Goal: Information Seeking & Learning: Check status

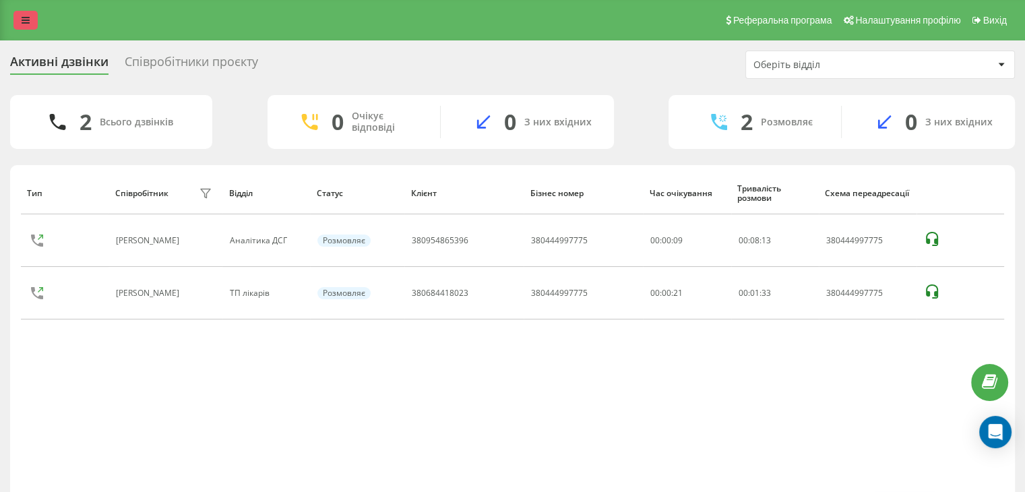
click at [18, 20] on link at bounding box center [25, 20] width 24 height 19
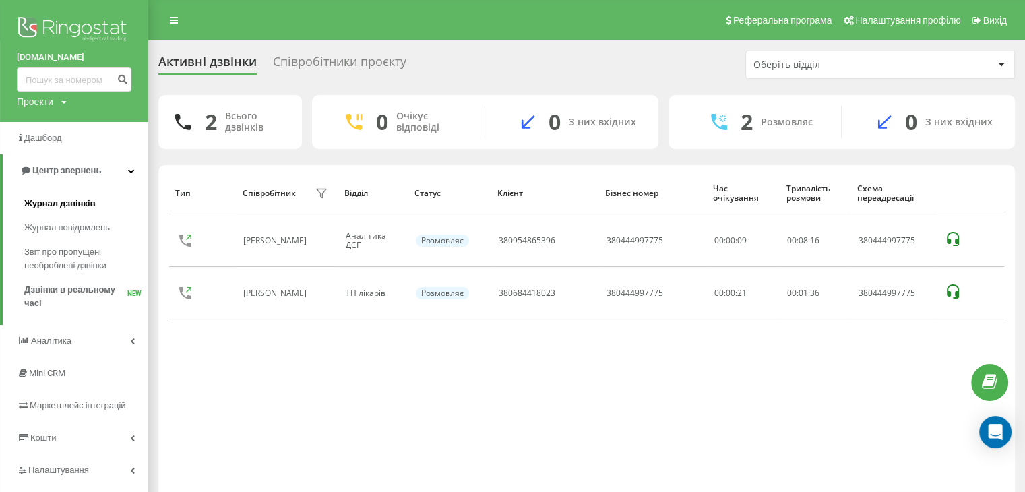
click at [84, 203] on span "Журнал дзвінків" at bounding box center [59, 203] width 71 height 13
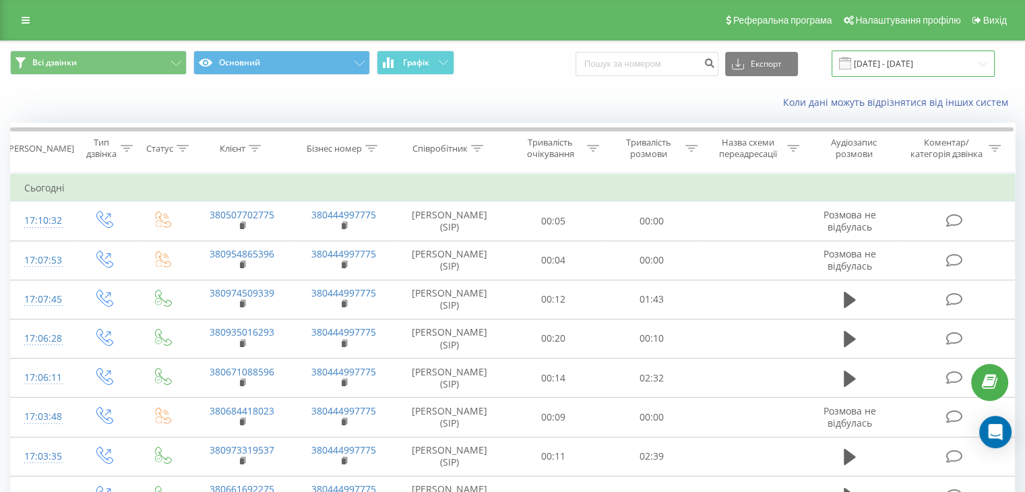
click at [886, 66] on input "20.07.2025 - 20.08.2025" at bounding box center [913, 64] width 163 height 26
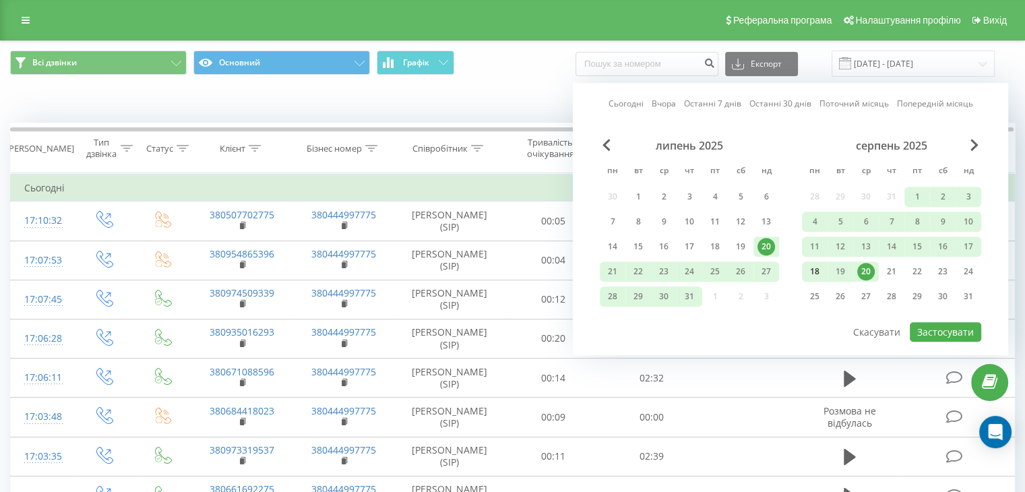
click at [819, 274] on div "18" at bounding box center [815, 272] width 18 height 18
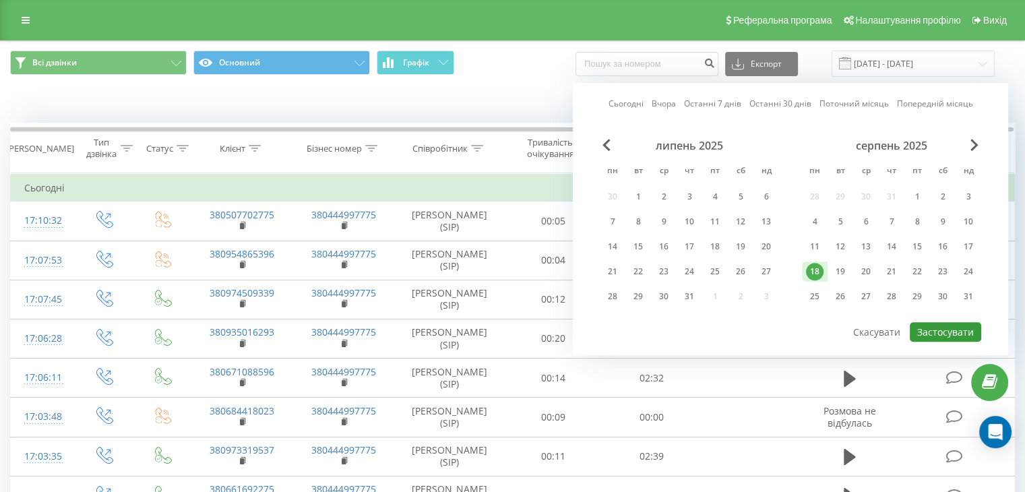
click at [921, 325] on button "Застосувати" at bounding box center [945, 332] width 71 height 20
type input "18.08.2025 - 18.08.2025"
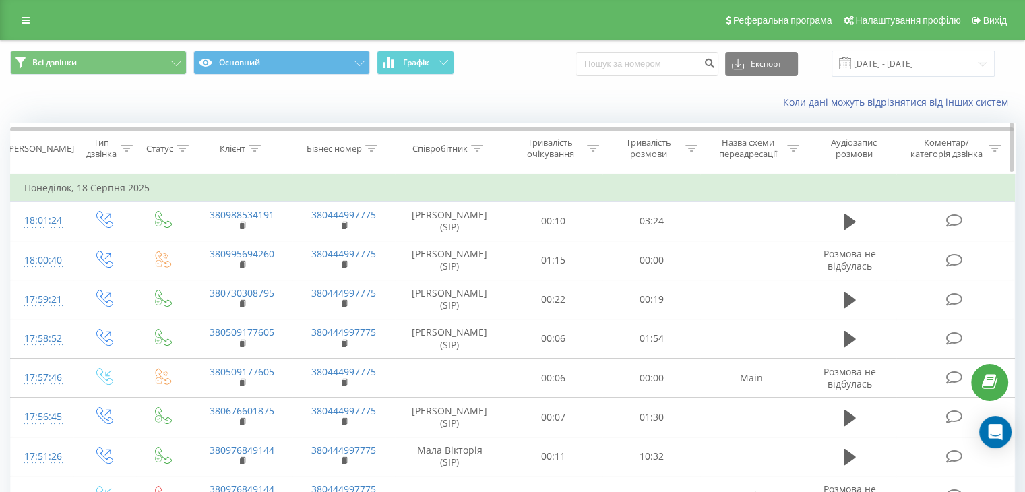
click at [482, 148] on icon at bounding box center [477, 148] width 12 height 7
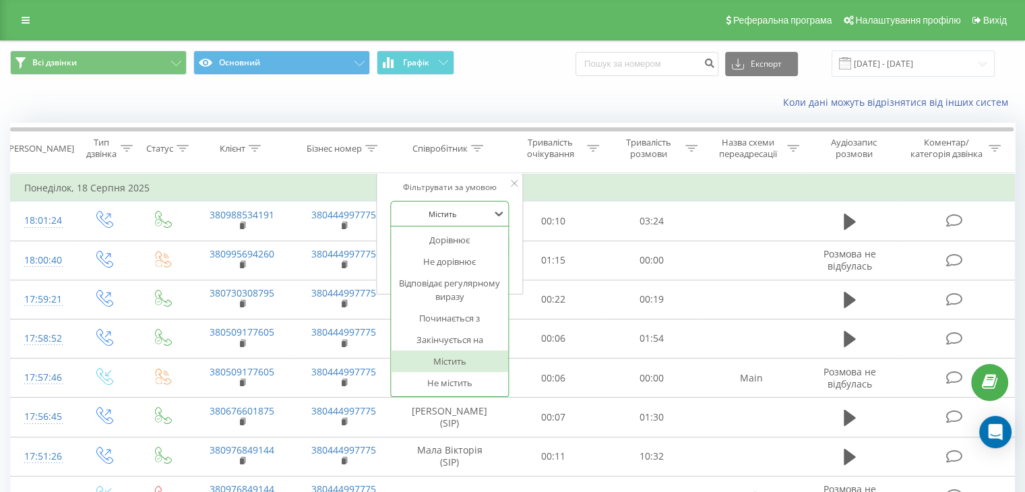
click at [442, 214] on div at bounding box center [442, 214] width 96 height 13
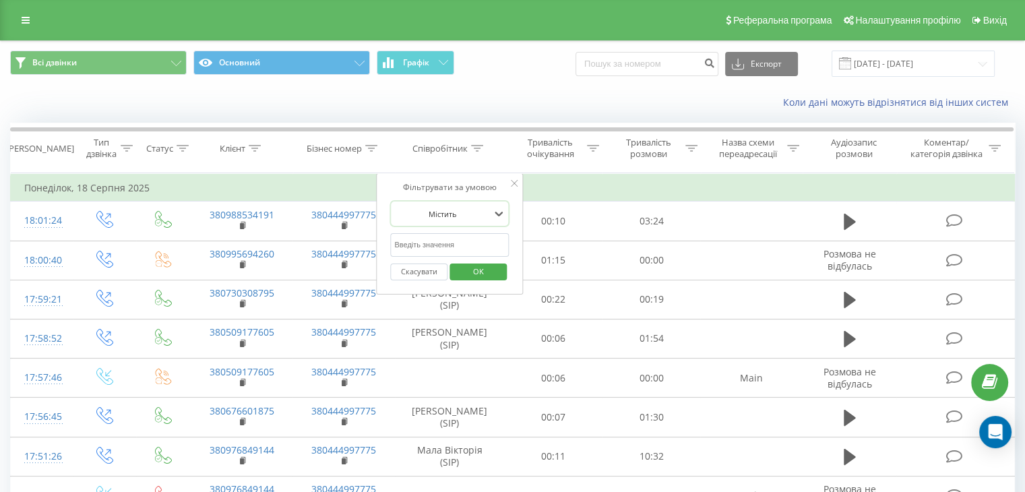
click at [442, 214] on div at bounding box center [442, 214] width 96 height 13
click at [433, 243] on input "text" at bounding box center [449, 245] width 119 height 24
type input "мерзл"
click at [488, 276] on span "OK" at bounding box center [479, 271] width 38 height 21
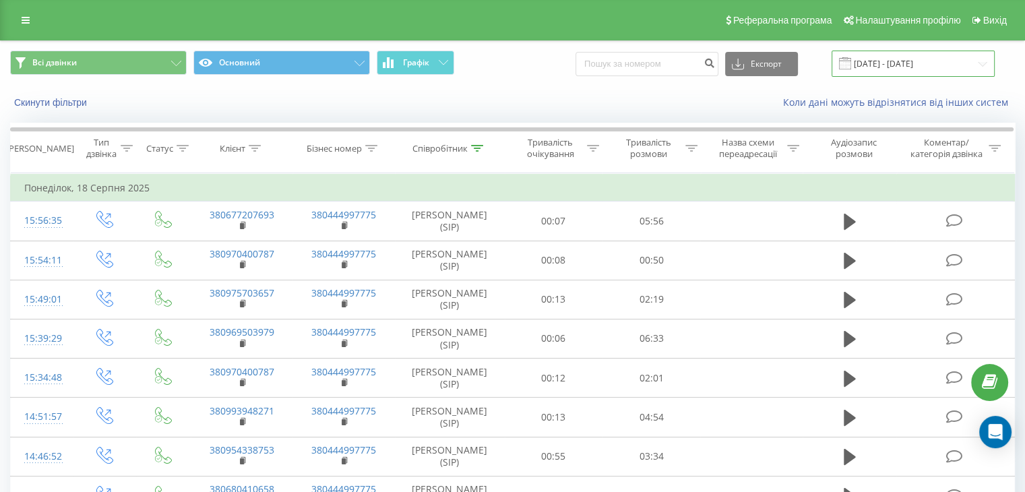
click at [911, 62] on input "18.08.2025 - 18.08.2025" at bounding box center [913, 64] width 163 height 26
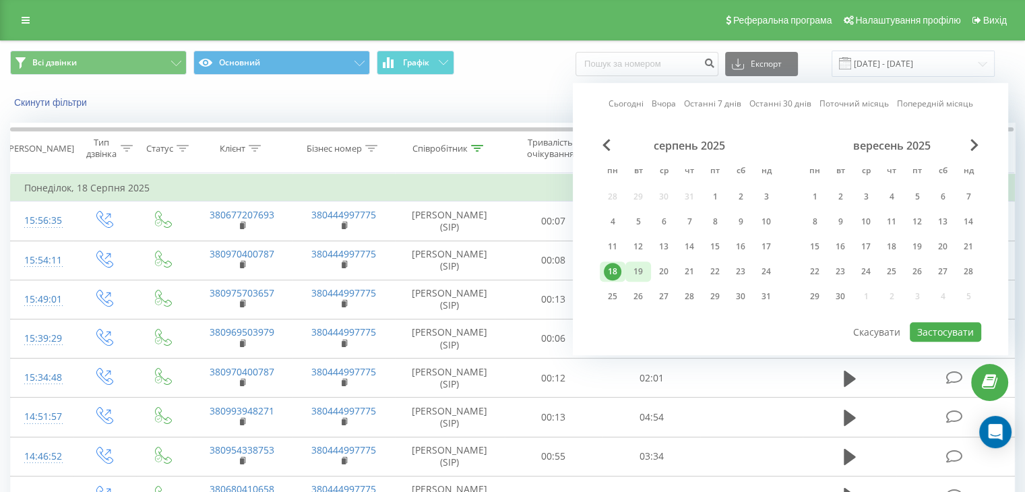
click at [638, 276] on div "19" at bounding box center [638, 272] width 18 height 18
click at [934, 327] on button "Застосувати" at bounding box center [945, 332] width 71 height 20
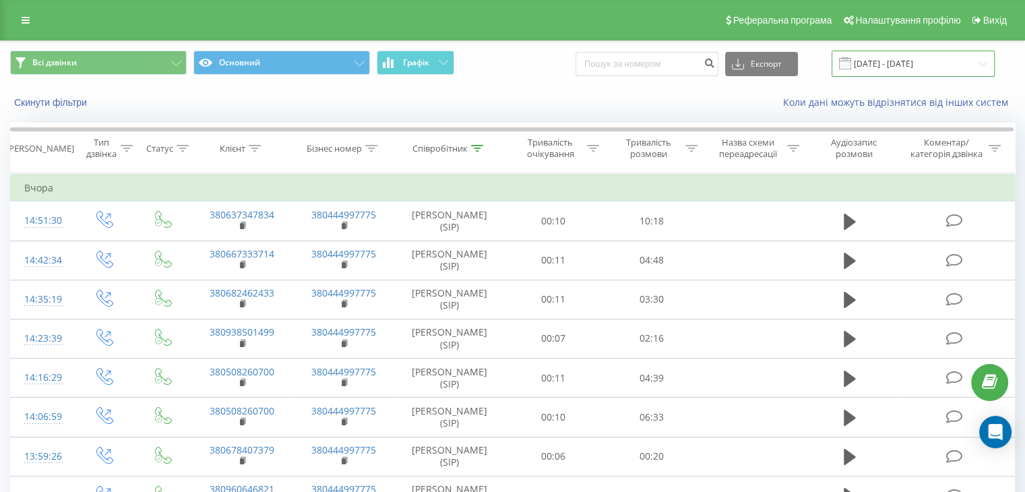
click at [901, 62] on input "19.08.2025 - 19.08.2025" at bounding box center [913, 64] width 163 height 26
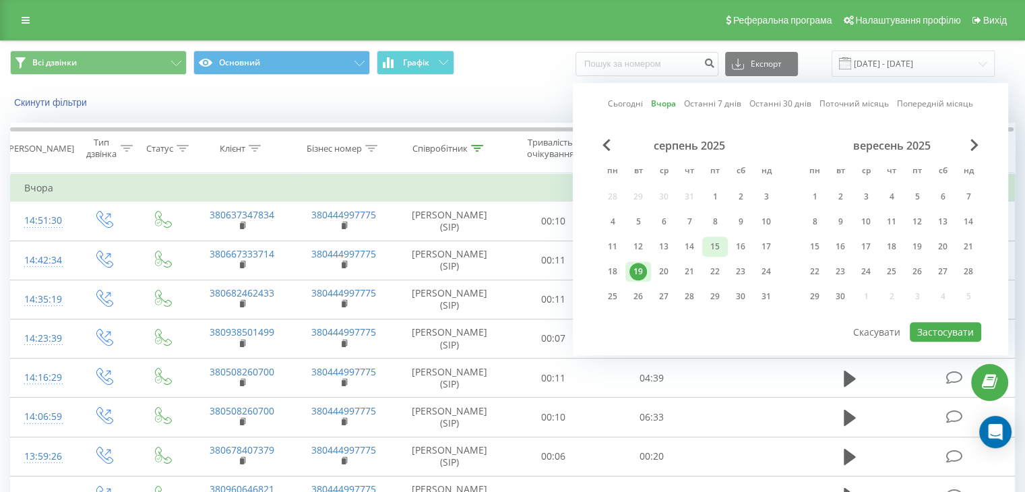
click at [719, 248] on div "15" at bounding box center [715, 247] width 18 height 18
click at [929, 324] on button "Застосувати" at bounding box center [945, 332] width 71 height 20
type input "15.08.2025 - 15.08.2025"
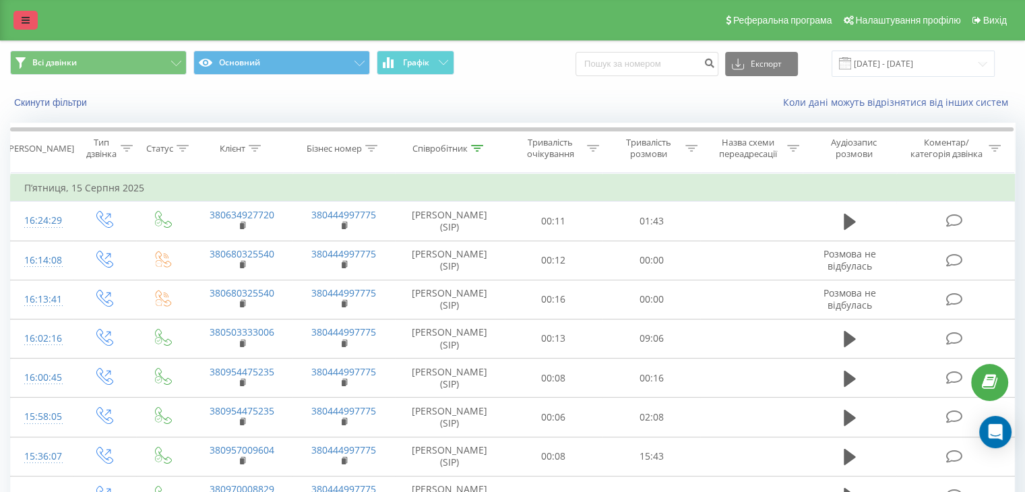
click at [20, 14] on link at bounding box center [25, 20] width 24 height 19
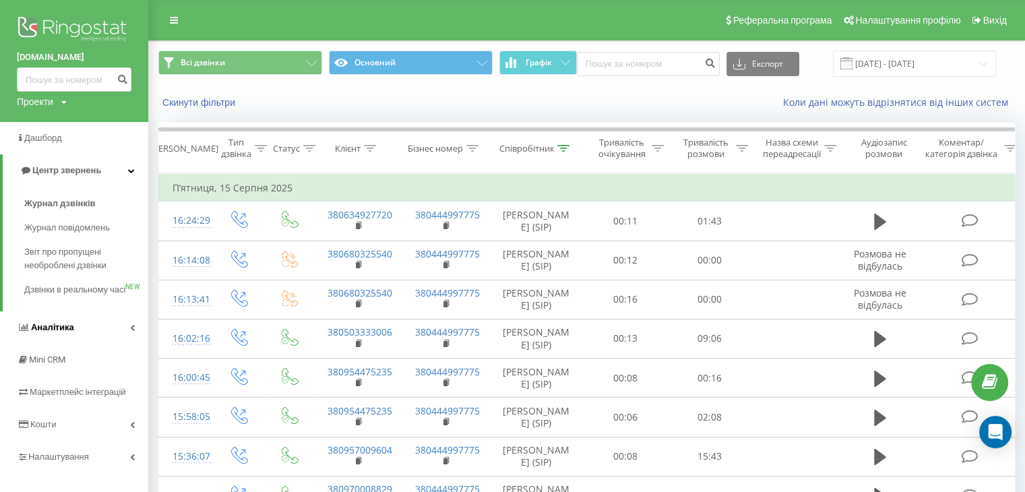
scroll to position [202, 0]
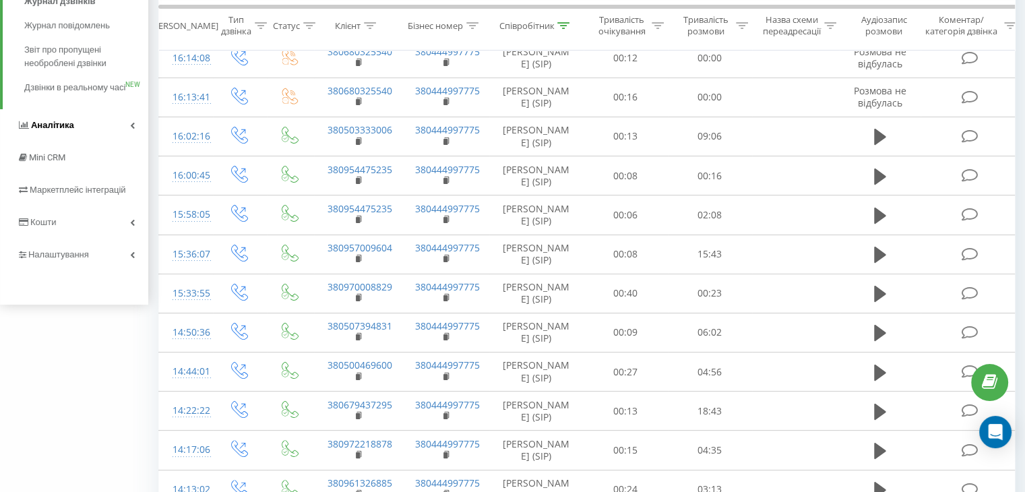
click at [48, 130] on span "Аналiтика" at bounding box center [52, 125] width 43 height 10
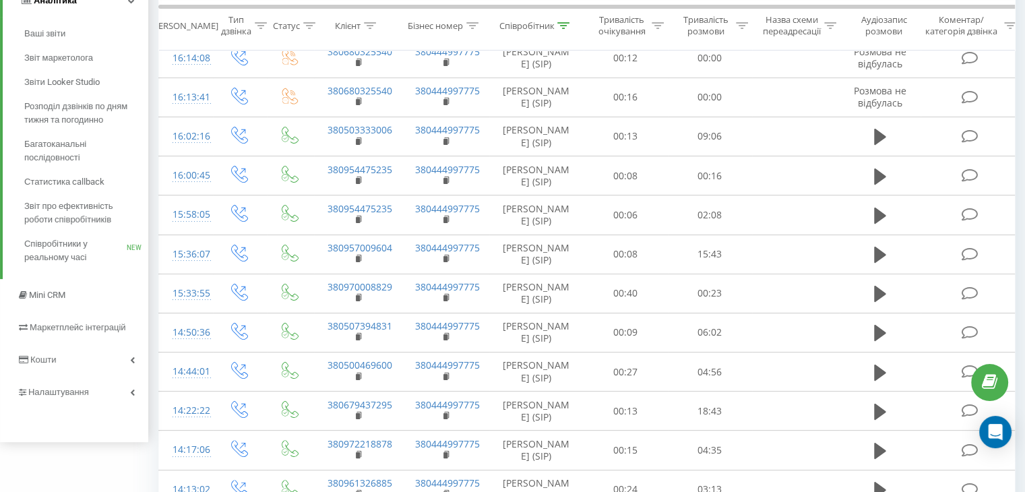
scroll to position [64, 0]
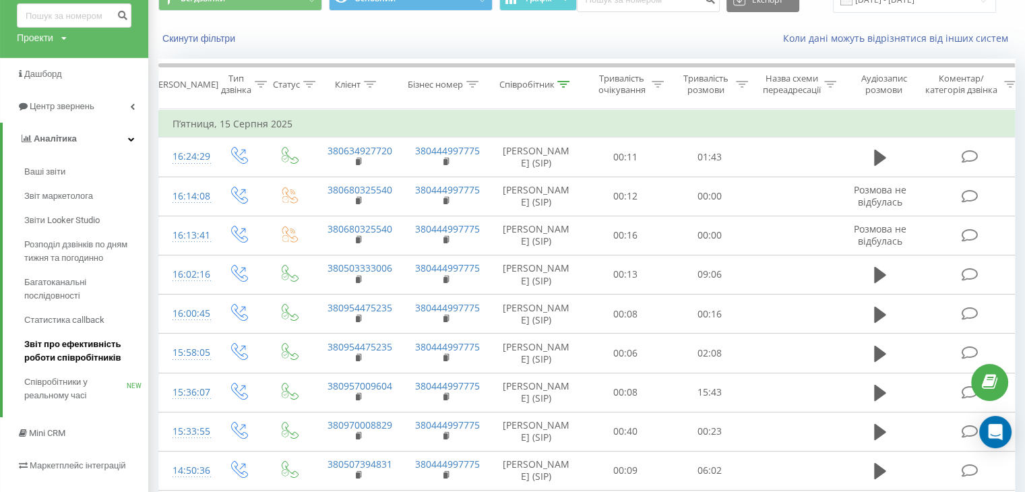
click at [70, 347] on span "Звіт про ефективність роботи співробітників" at bounding box center [82, 351] width 117 height 27
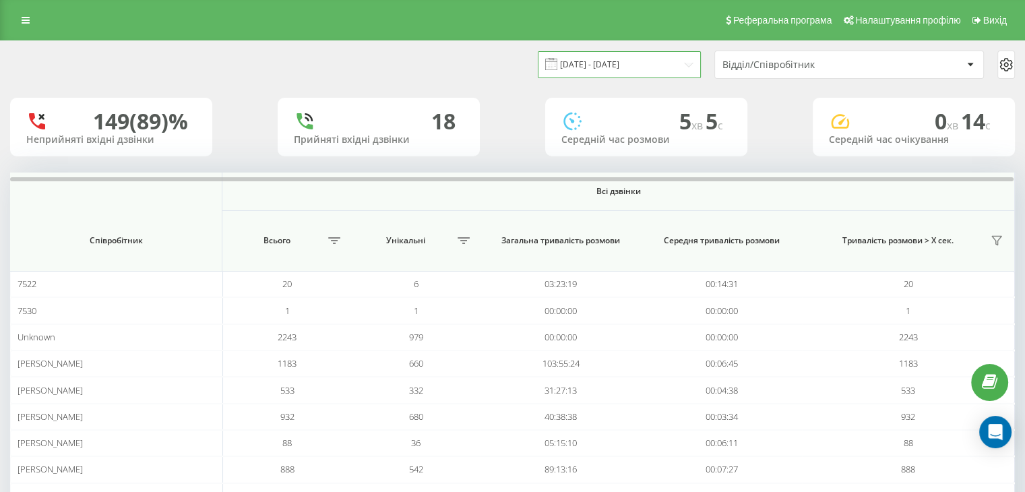
click at [625, 67] on input "20.07.2025 - 20.08.2025" at bounding box center [619, 64] width 163 height 26
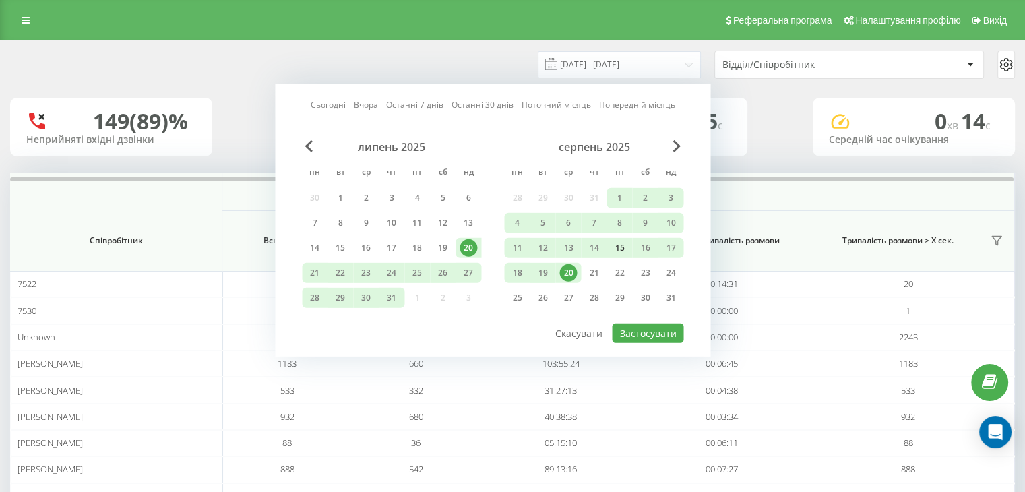
click at [621, 243] on div "15" at bounding box center [620, 248] width 18 height 18
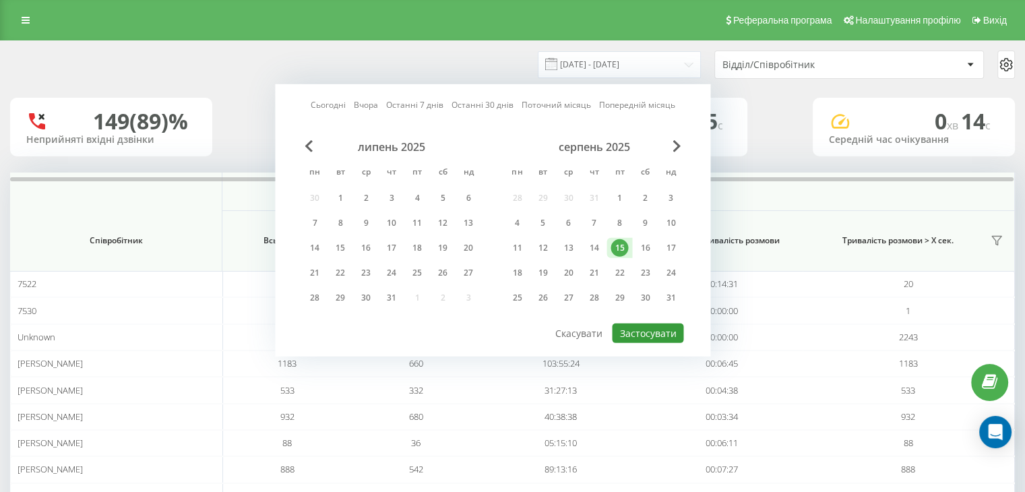
click at [644, 328] on button "Застосувати" at bounding box center [647, 333] width 71 height 20
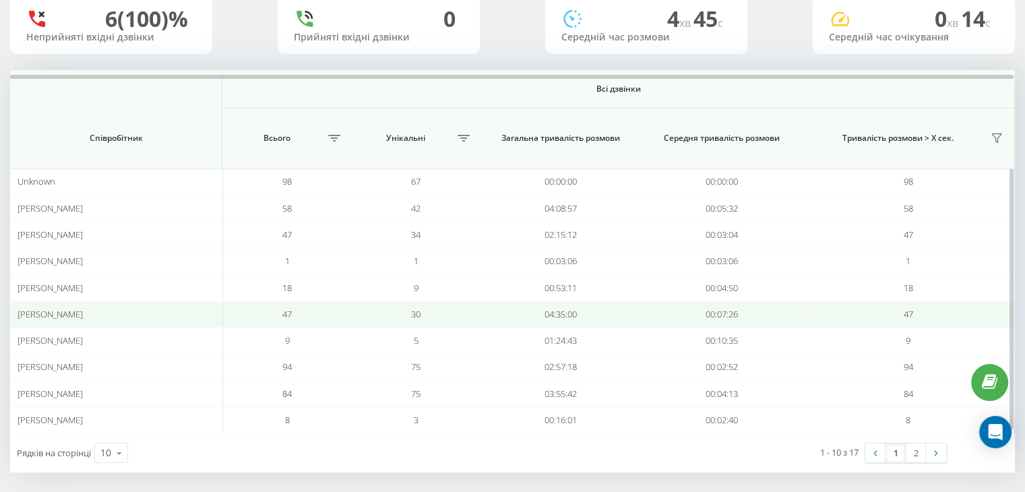
scroll to position [107, 0]
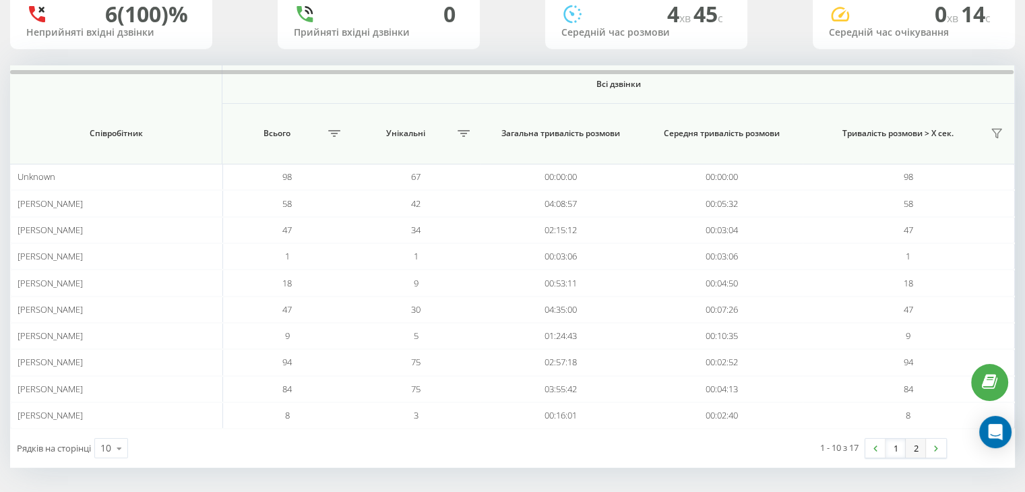
click at [914, 445] on link "2" at bounding box center [916, 448] width 20 height 19
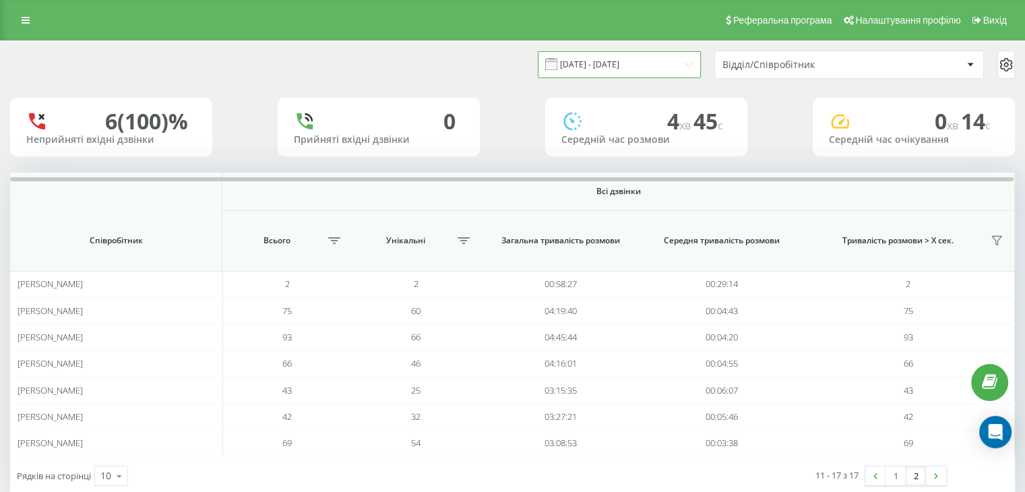
click at [603, 57] on input "15.08.2025 - 15.08.2025" at bounding box center [619, 64] width 163 height 26
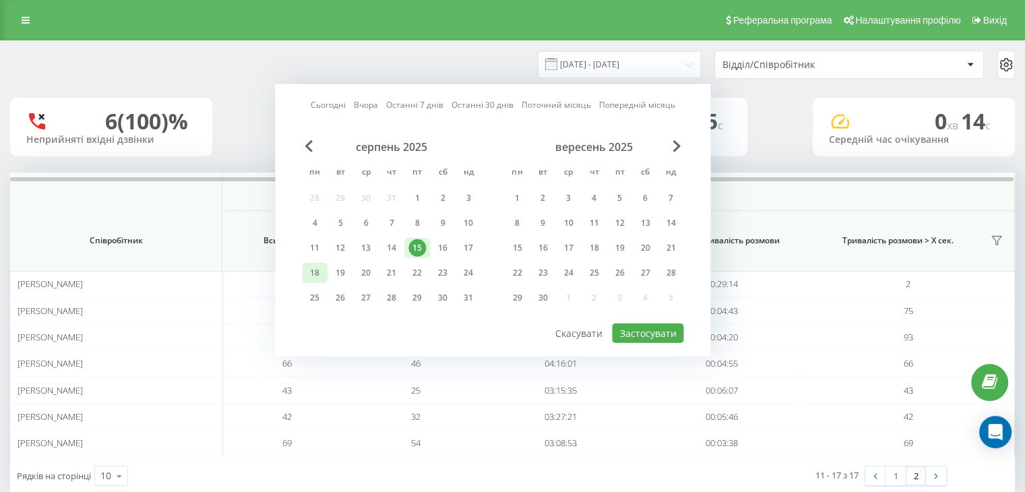
click at [313, 270] on div "18" at bounding box center [315, 273] width 18 height 18
click at [631, 329] on button "Застосувати" at bounding box center [647, 333] width 71 height 20
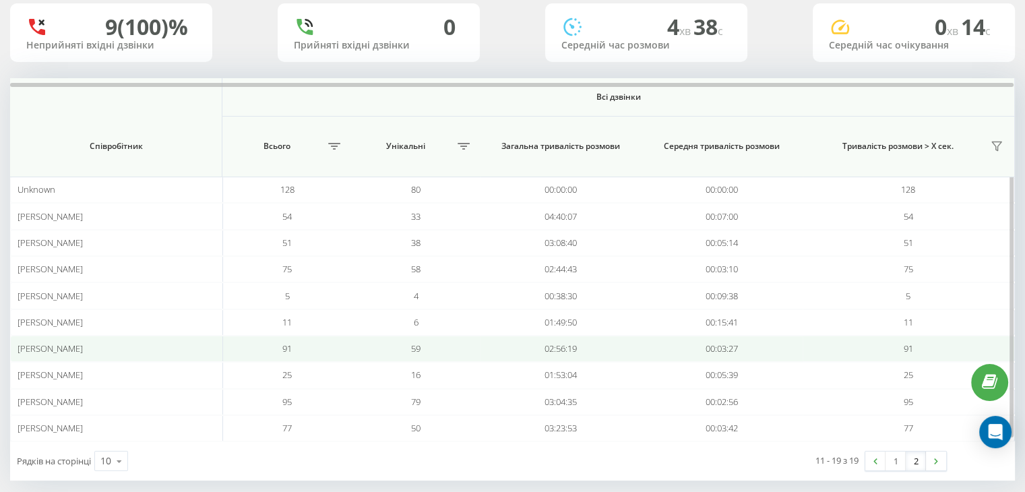
scroll to position [107, 0]
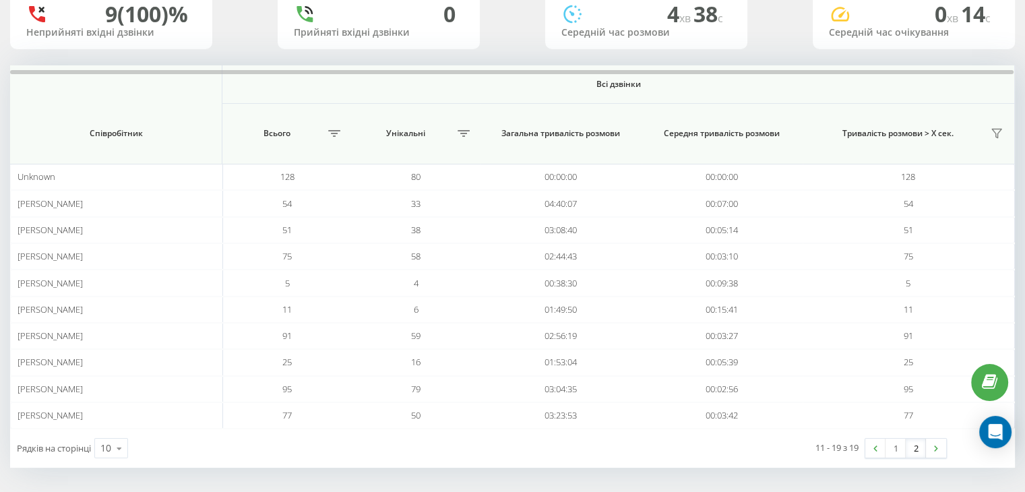
click at [917, 443] on link "2" at bounding box center [916, 448] width 20 height 19
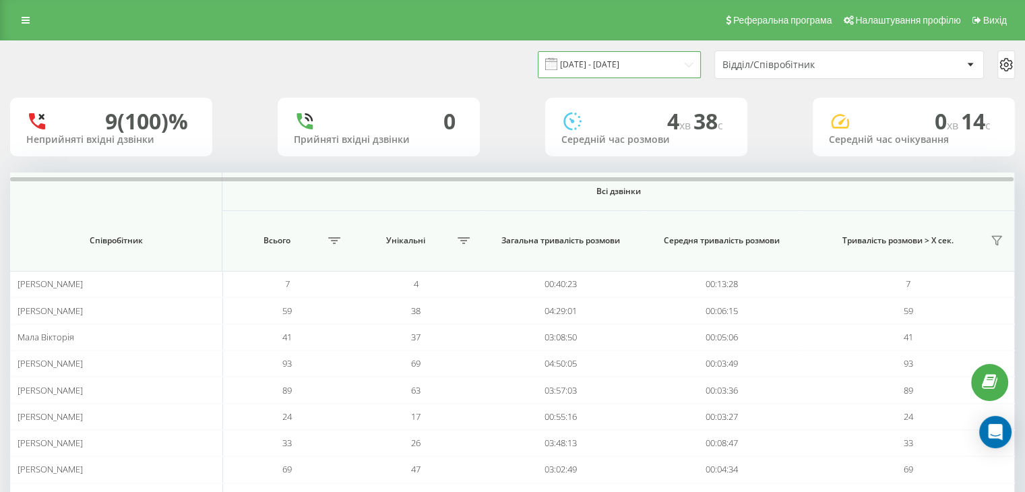
click at [636, 67] on input "18.08.2025 - 18.08.2025" at bounding box center [619, 64] width 163 height 26
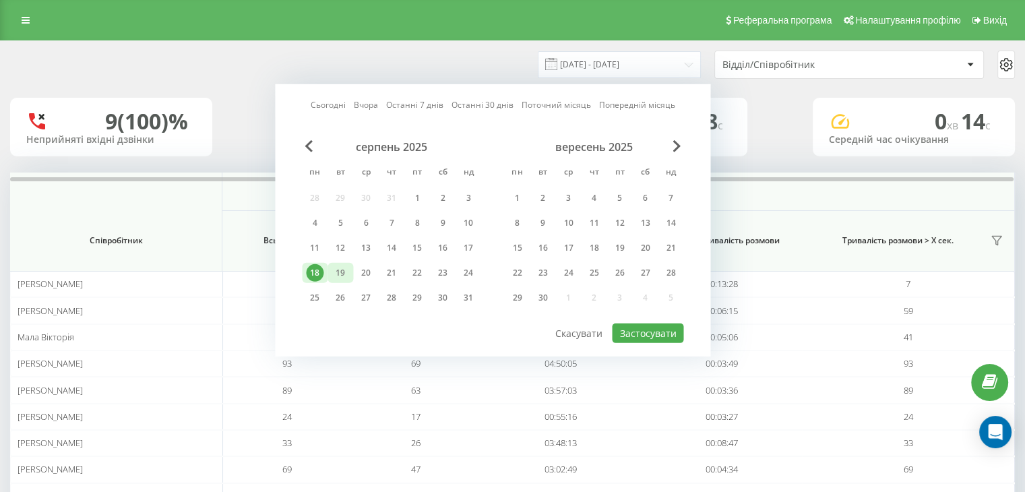
click at [335, 268] on div "19" at bounding box center [341, 273] width 18 height 18
click at [631, 330] on button "Застосувати" at bounding box center [647, 333] width 71 height 20
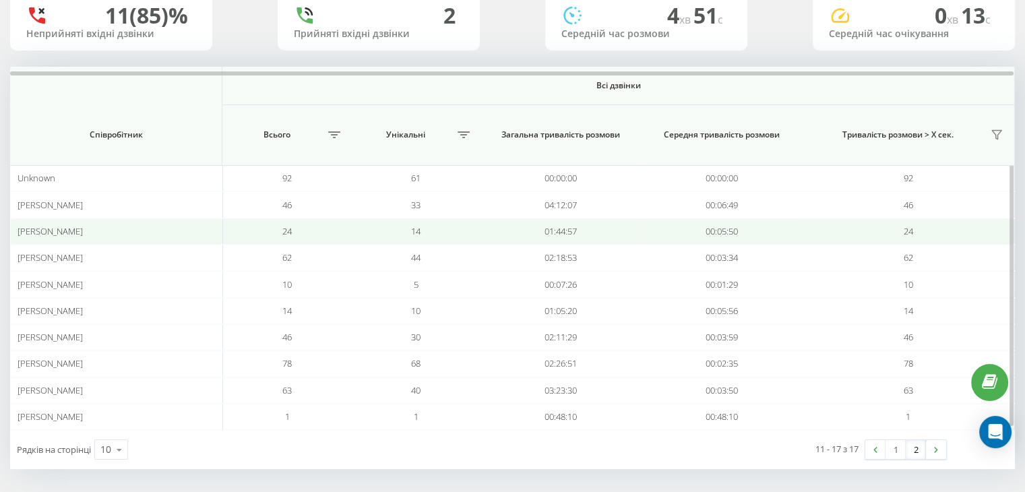
scroll to position [107, 0]
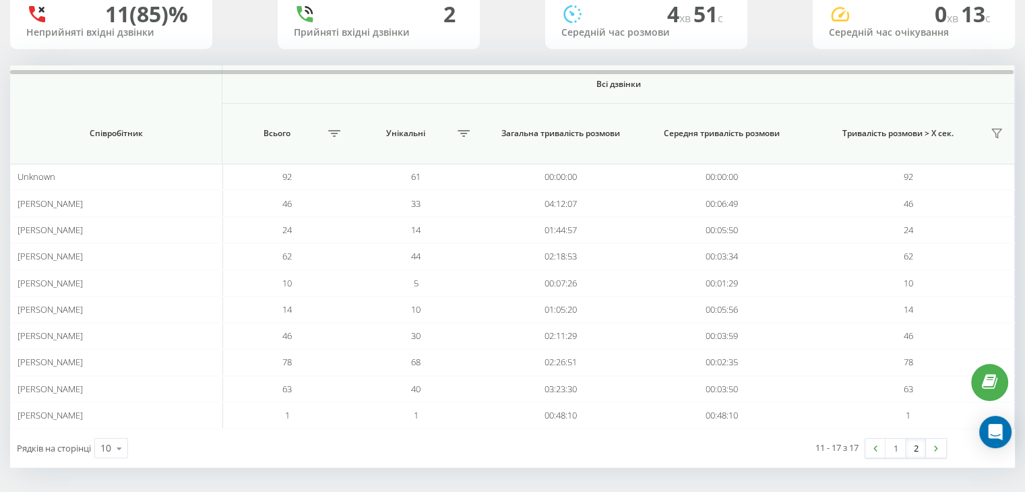
click at [912, 445] on link "2" at bounding box center [916, 448] width 20 height 19
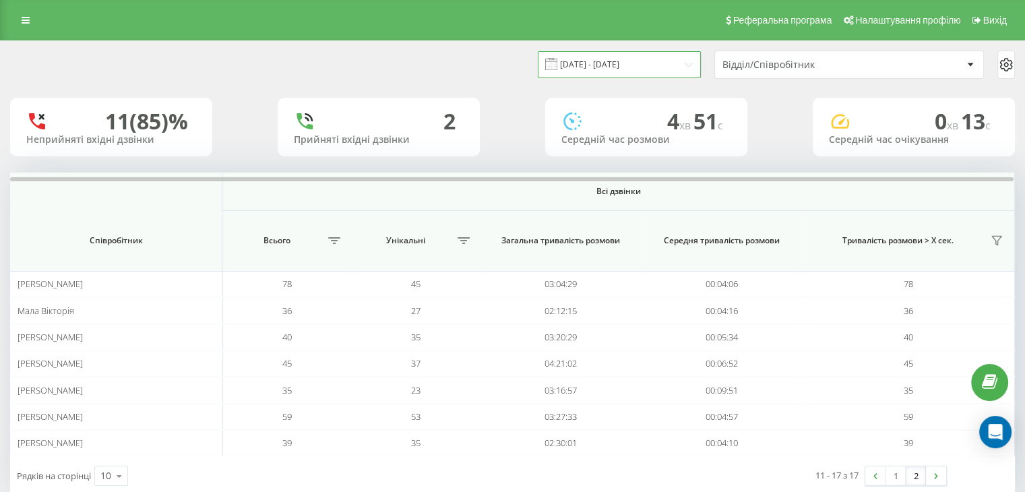
click at [603, 66] on input "19.08.2025 - 19.08.2025" at bounding box center [619, 64] width 163 height 26
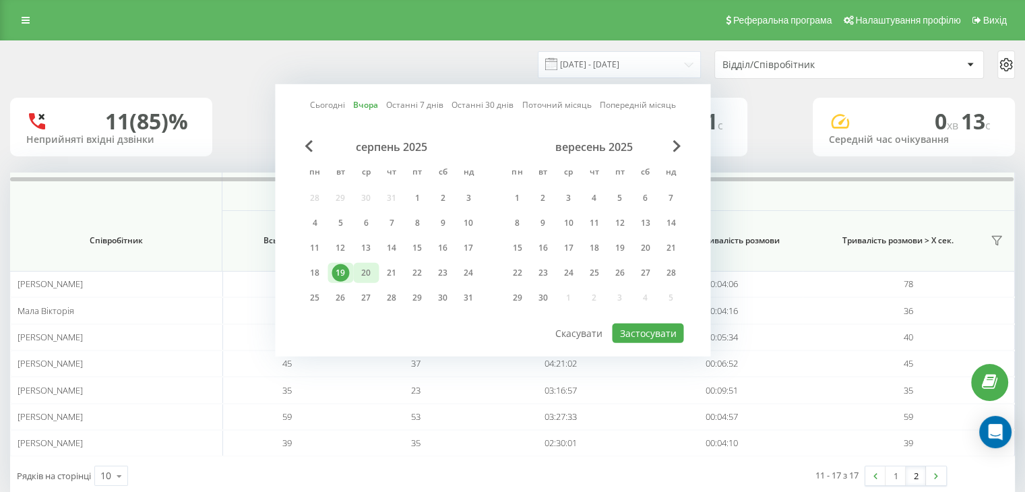
click at [362, 266] on div "20" at bounding box center [366, 273] width 18 height 18
click at [629, 325] on button "Застосувати" at bounding box center [647, 333] width 71 height 20
type input "20.08.2025 - 20.08.2025"
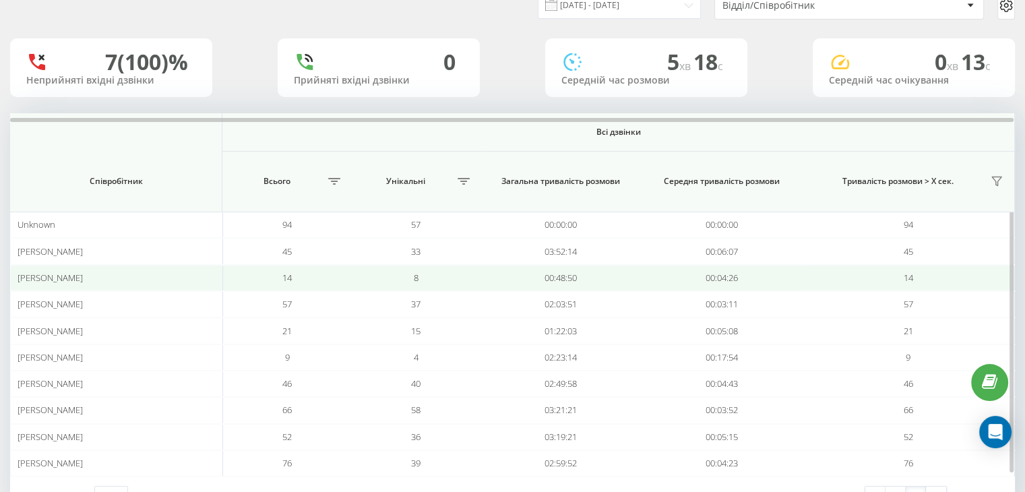
scroll to position [107, 0]
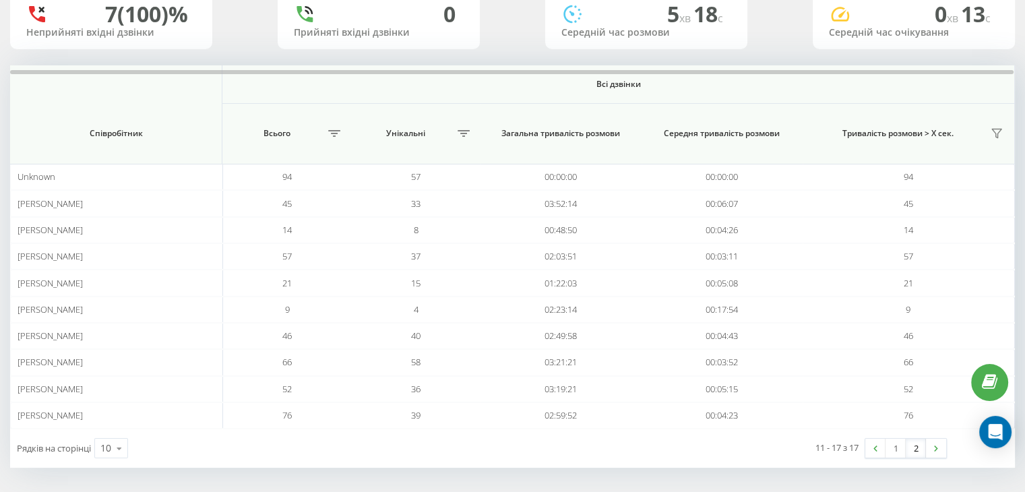
click at [917, 441] on link "2" at bounding box center [916, 448] width 20 height 19
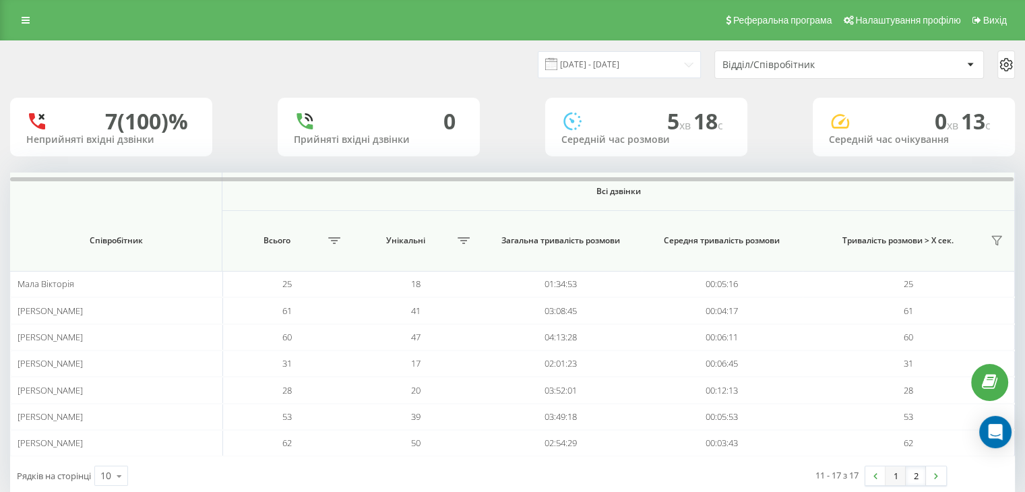
click at [902, 476] on link "1" at bounding box center [896, 475] width 20 height 19
click at [21, 17] on link at bounding box center [25, 20] width 24 height 19
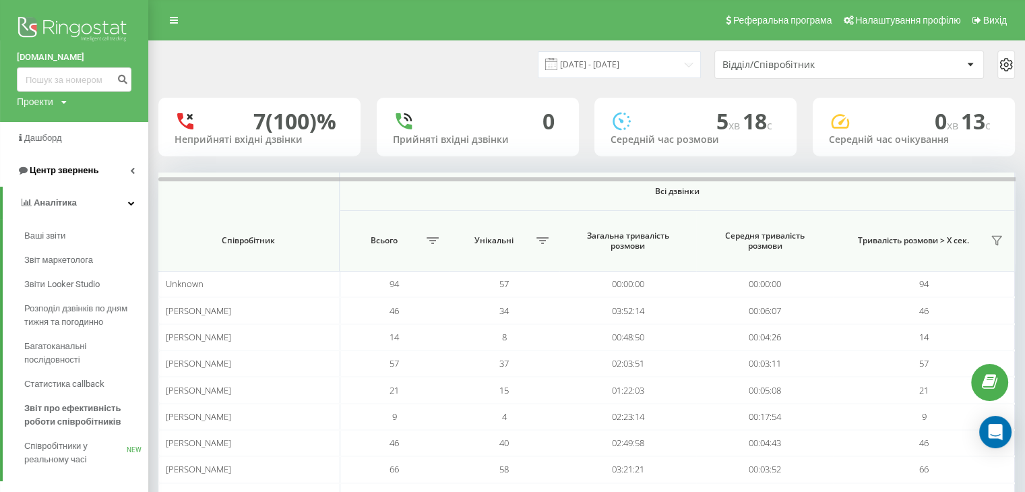
click at [78, 170] on span "Центр звернень" at bounding box center [64, 170] width 69 height 10
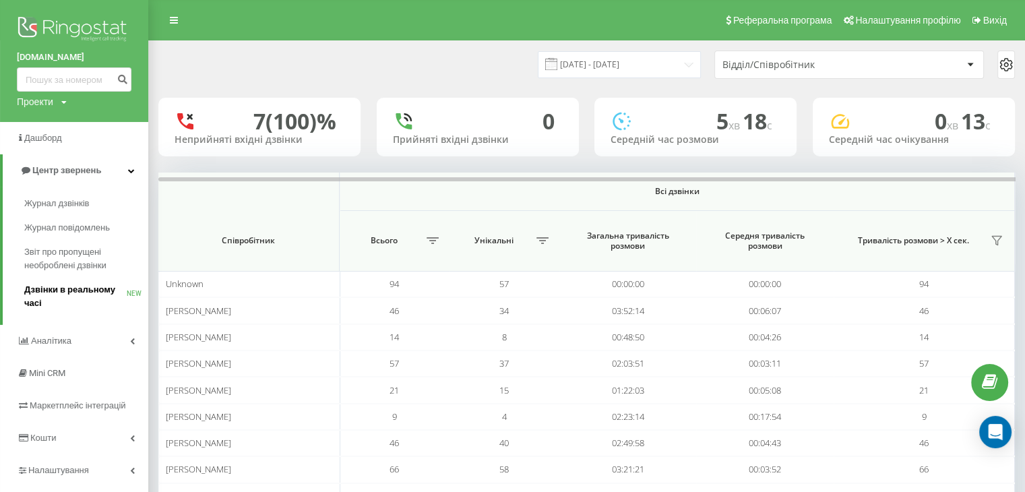
click at [74, 289] on span "Дзвінки в реальному часі" at bounding box center [75, 296] width 102 height 27
